Goal: Task Accomplishment & Management: Use online tool/utility

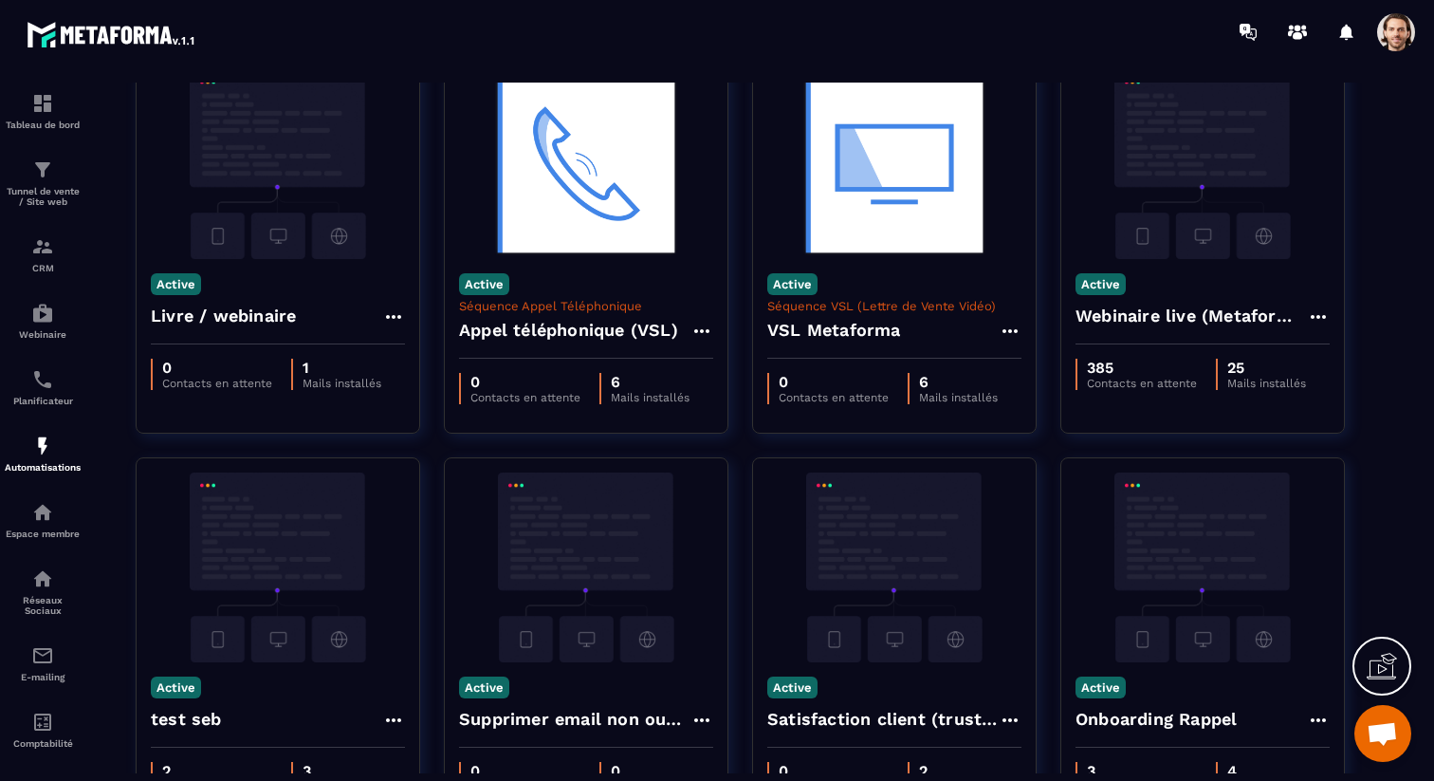
scroll to position [566, 0]
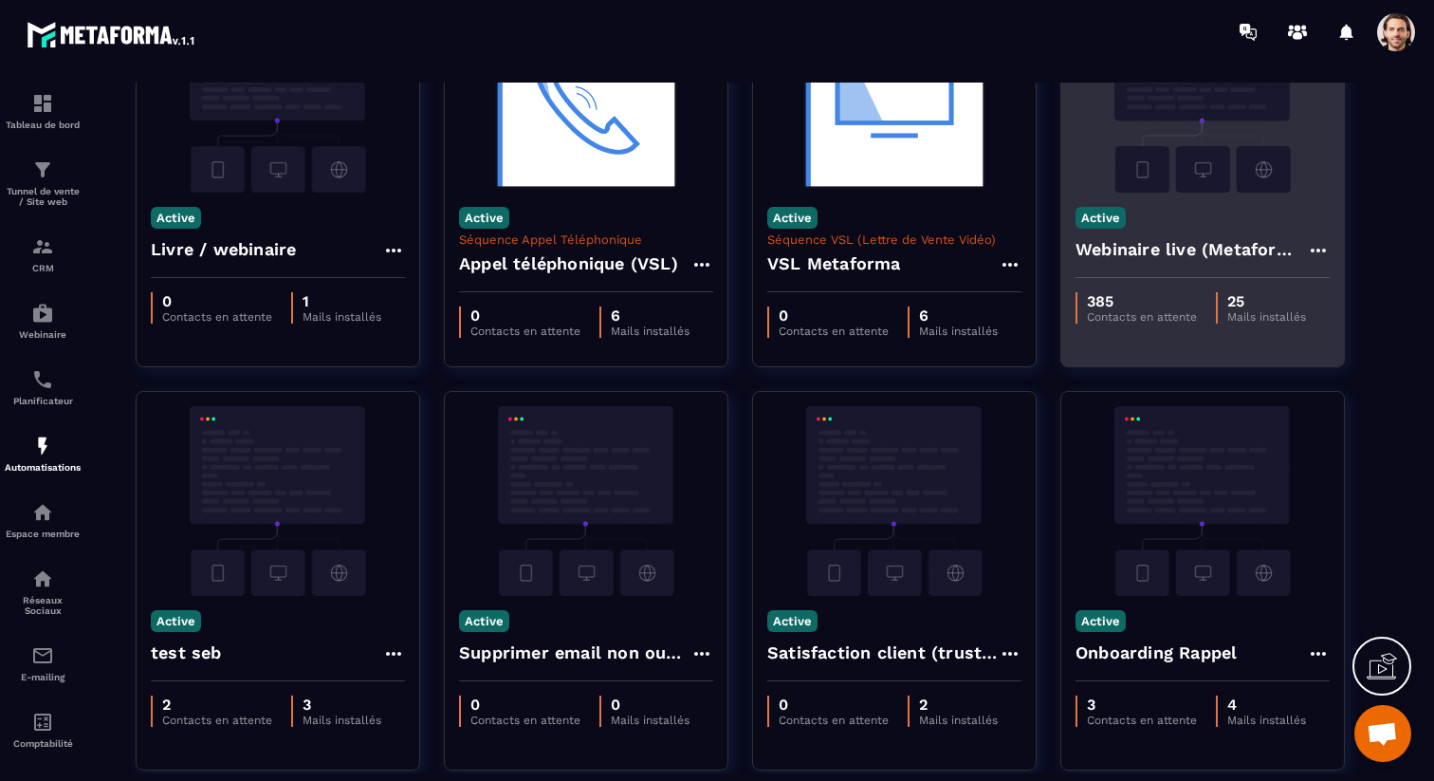
click at [1108, 248] on h4 "Webinaire live (Metaforma)" at bounding box center [1191, 249] width 231 height 27
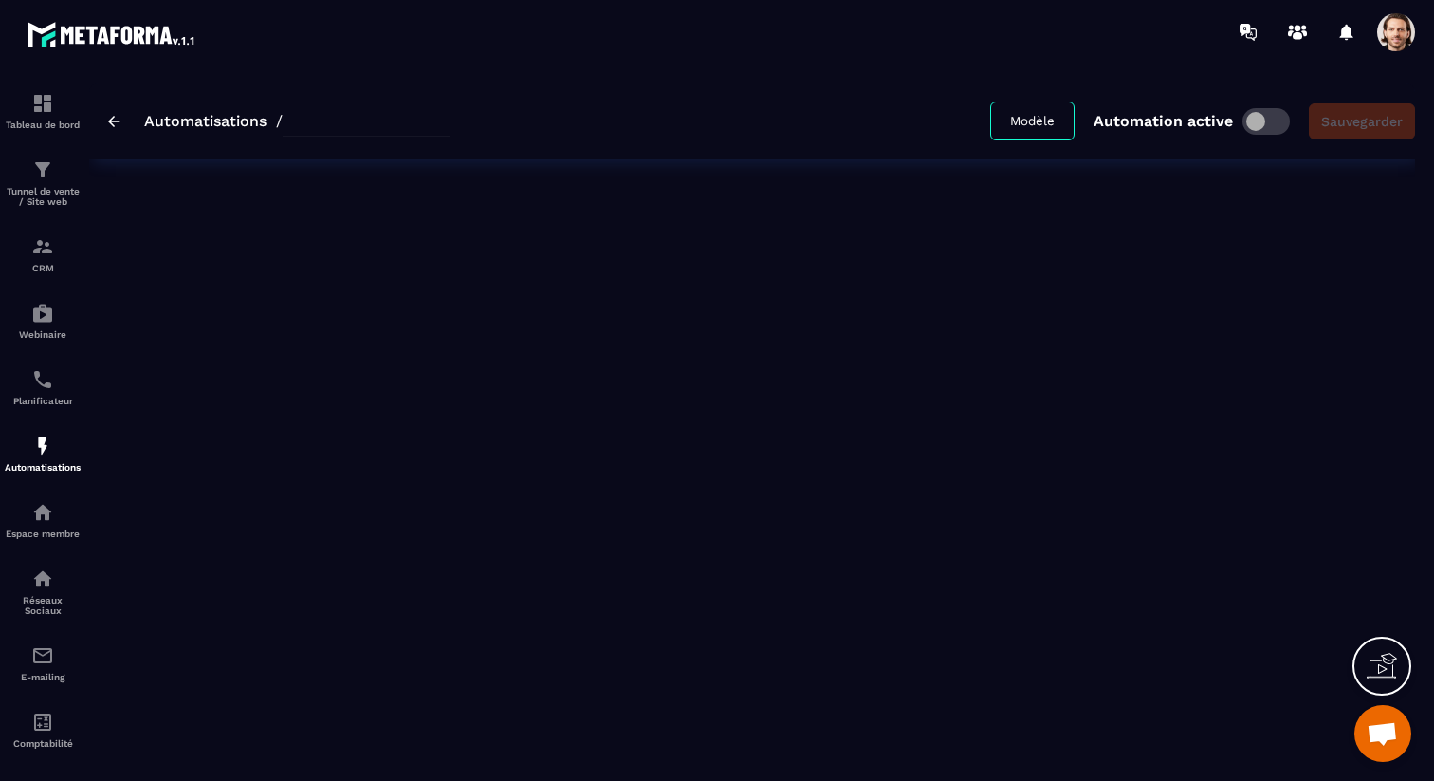
type input "**********"
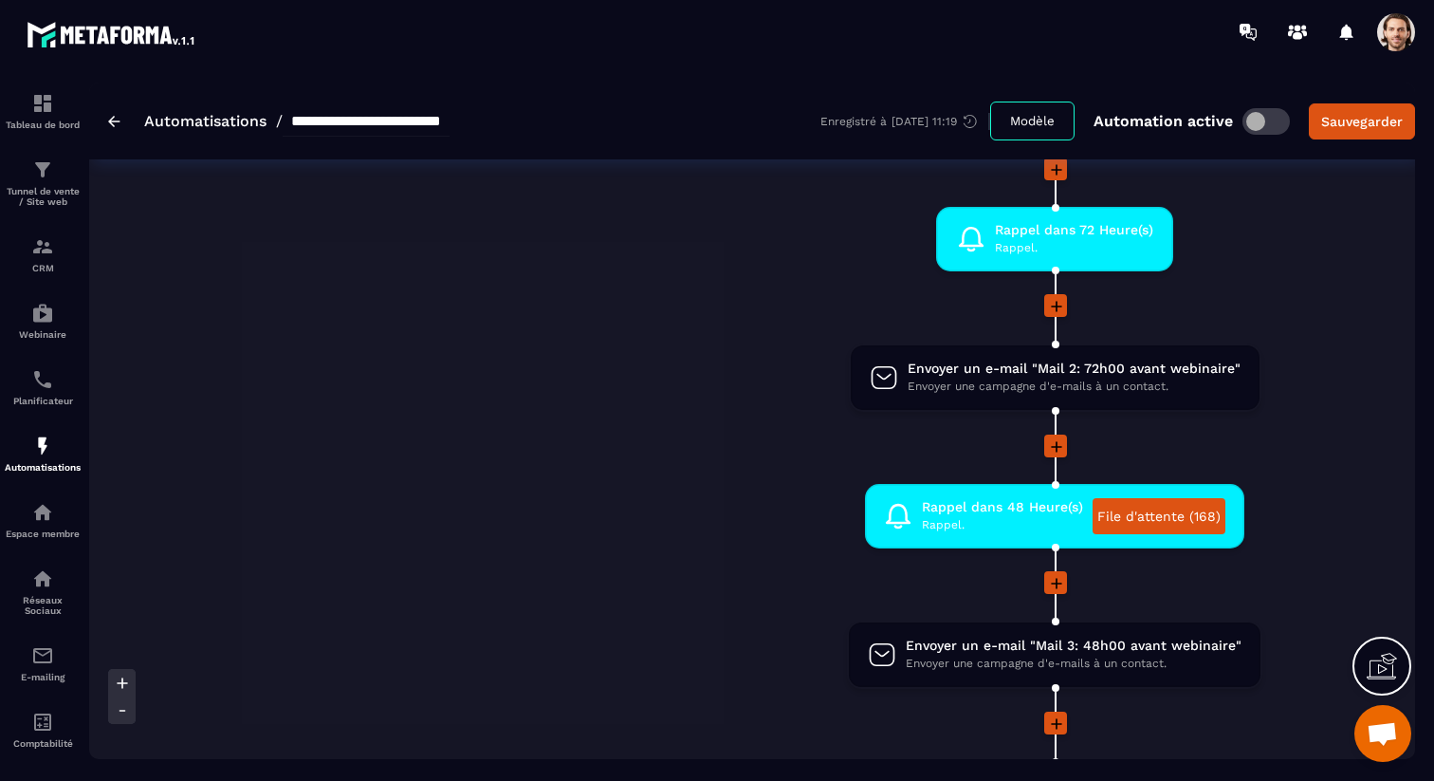
scroll to position [0, 440]
